Goal: Complete application form: Complete application form

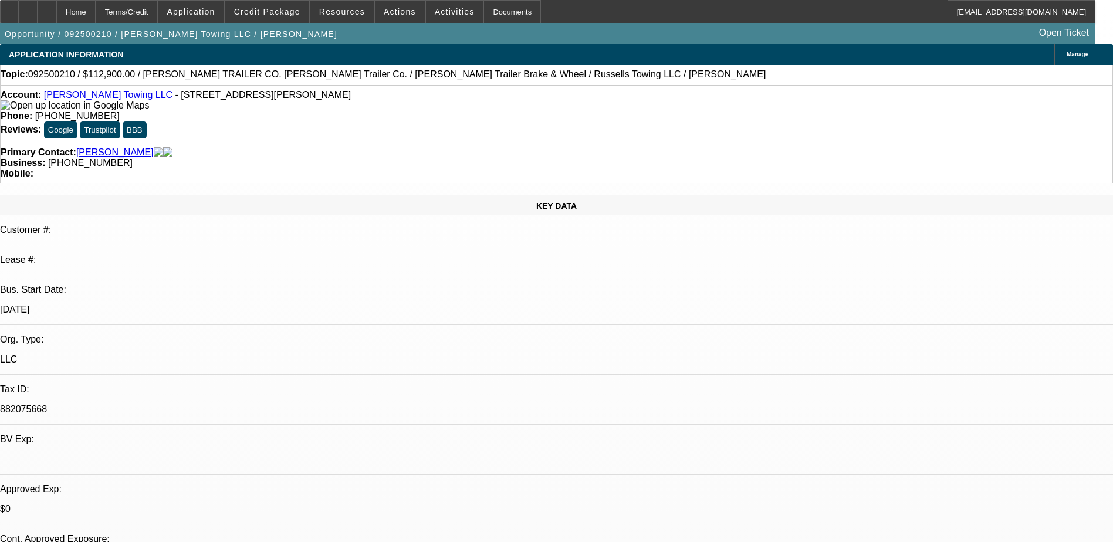
select select "0"
select select "2"
select select "0"
select select "6"
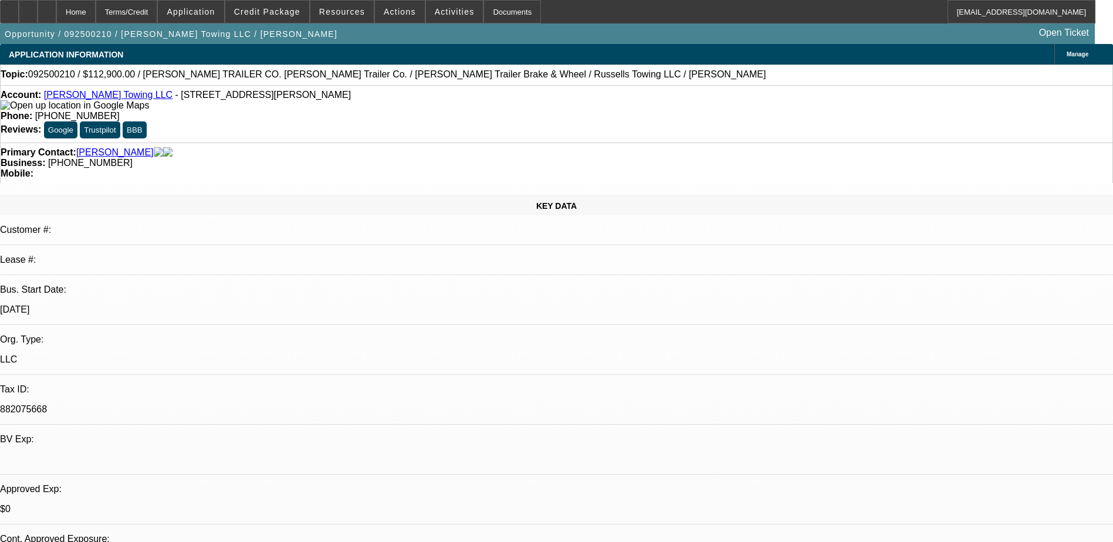
select select "0"
select select "2"
select select "0"
select select "6"
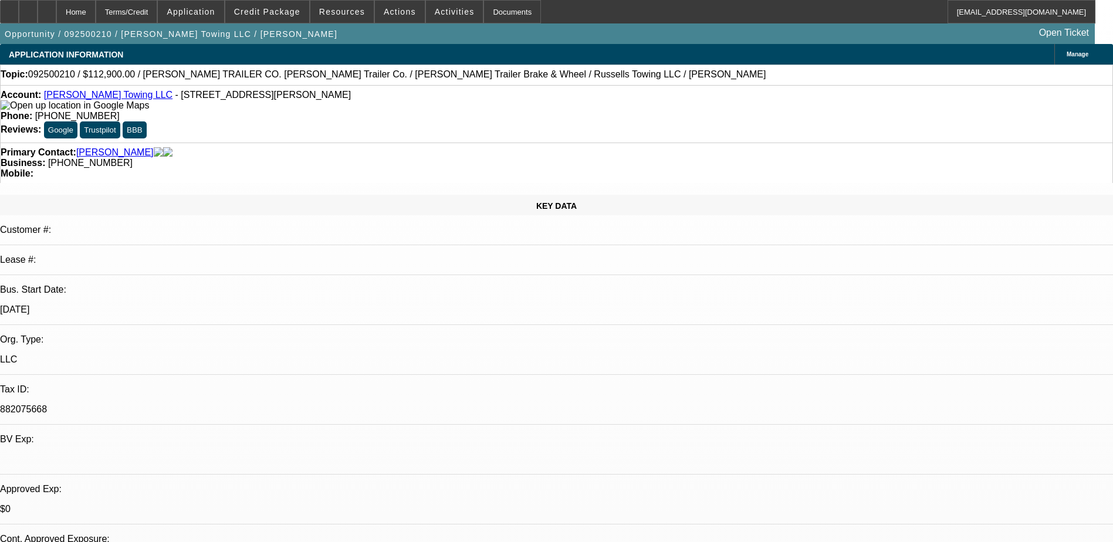
select select "0"
select select "2"
select select "0.1"
select select "4"
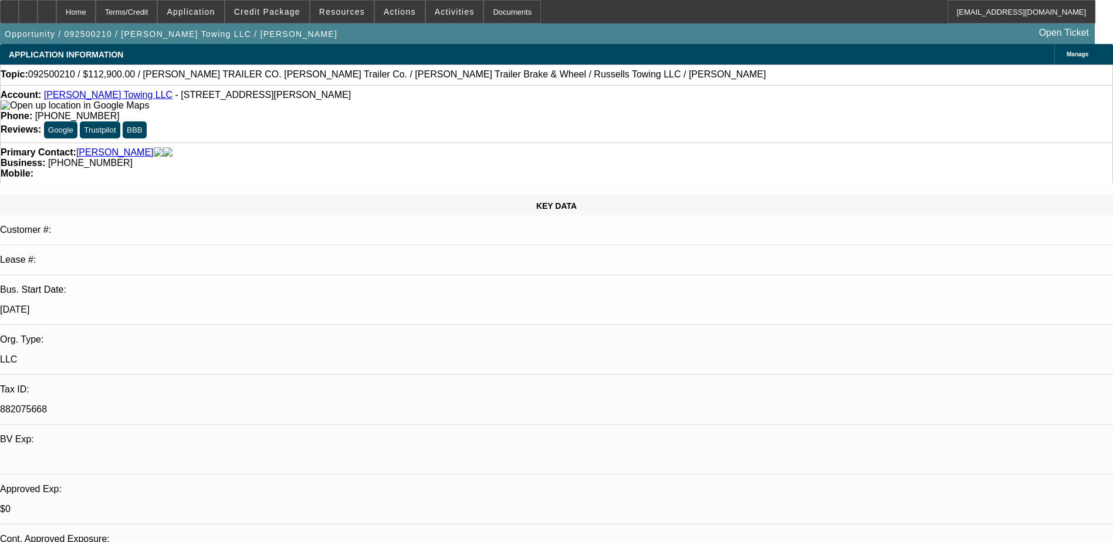
select select "0"
select select "3"
select select "0"
select select "6"
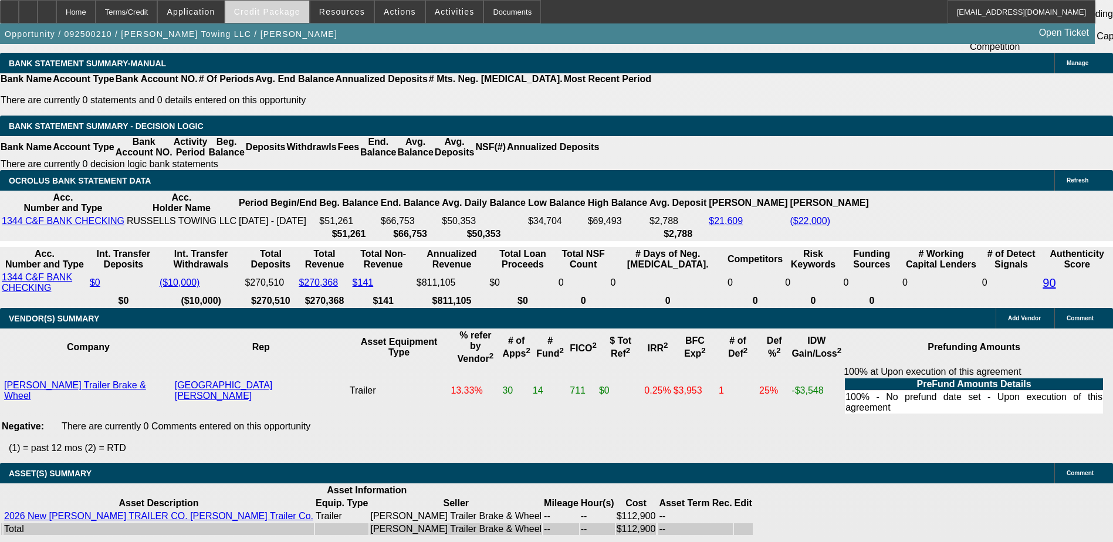
scroll to position [151, 0]
